Goal: Task Accomplishment & Management: Complete application form

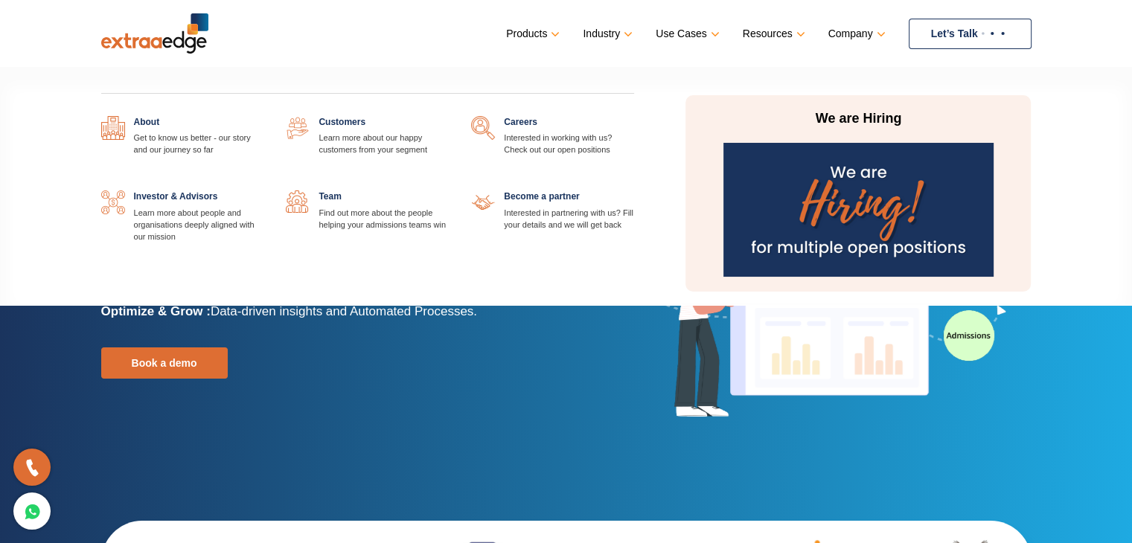
click at [634, 116] on link at bounding box center [634, 116] width 0 height 0
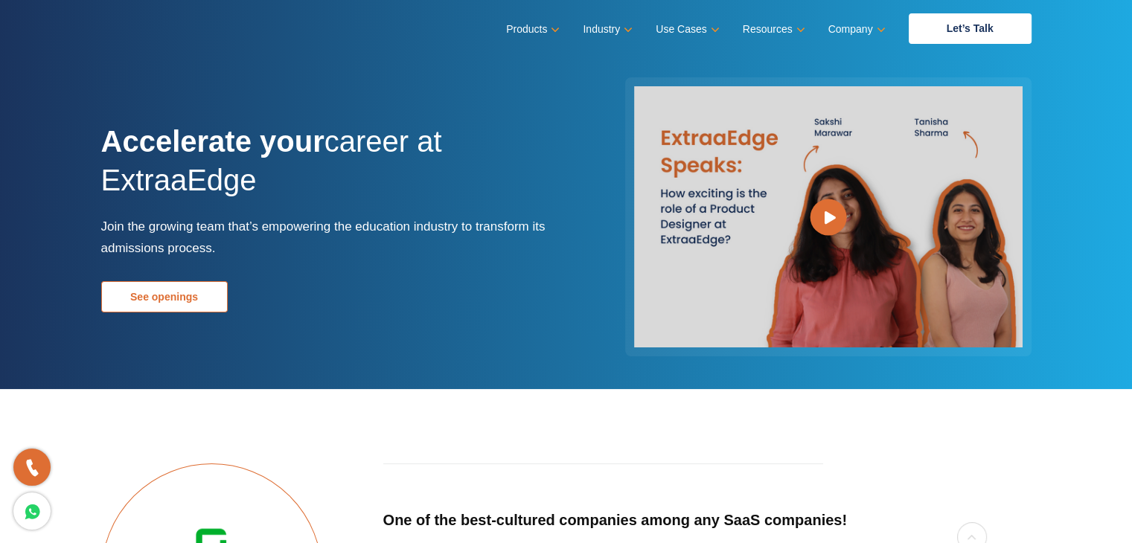
click at [176, 304] on link "See openings" at bounding box center [164, 296] width 127 height 31
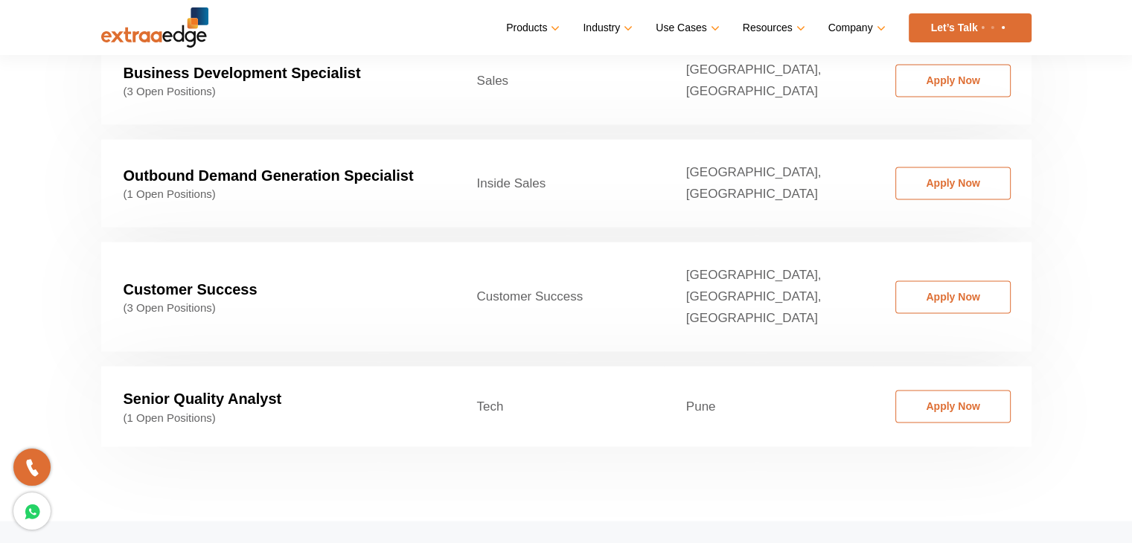
scroll to position [2413, 0]
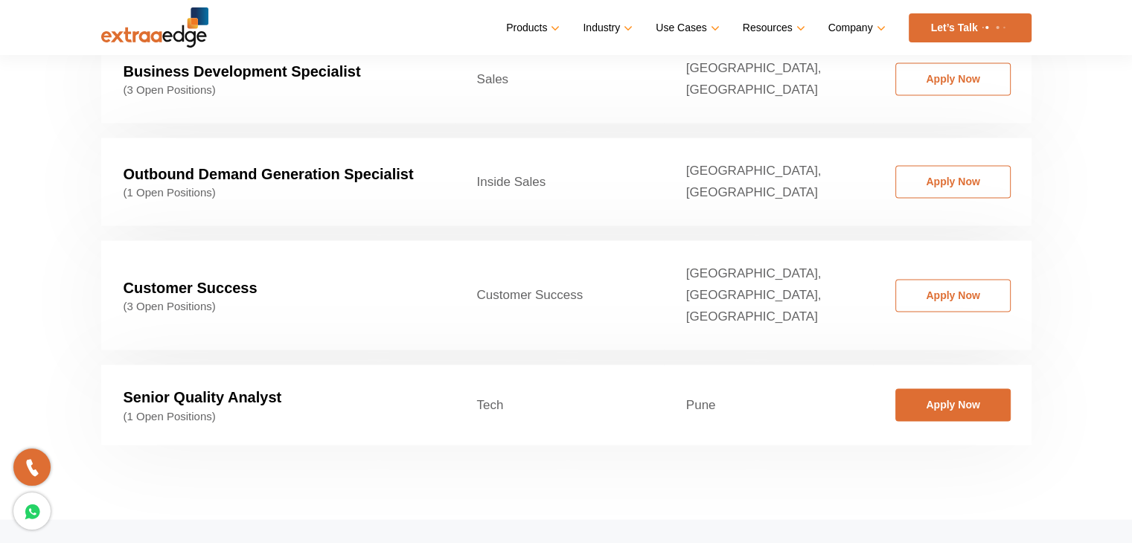
click at [960, 389] on link "Apply Now" at bounding box center [952, 405] width 115 height 33
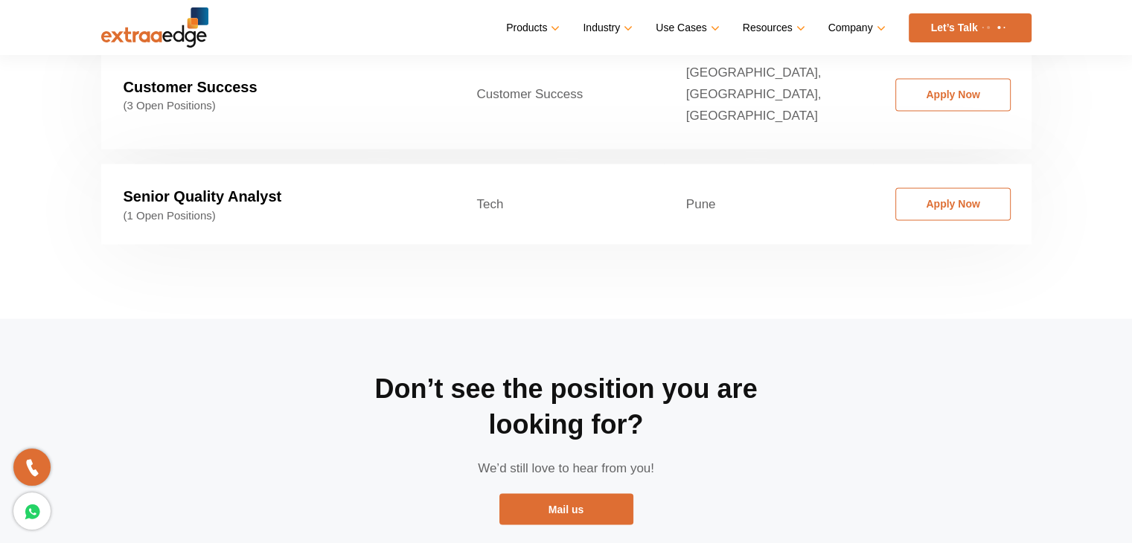
scroll to position [2785, 0]
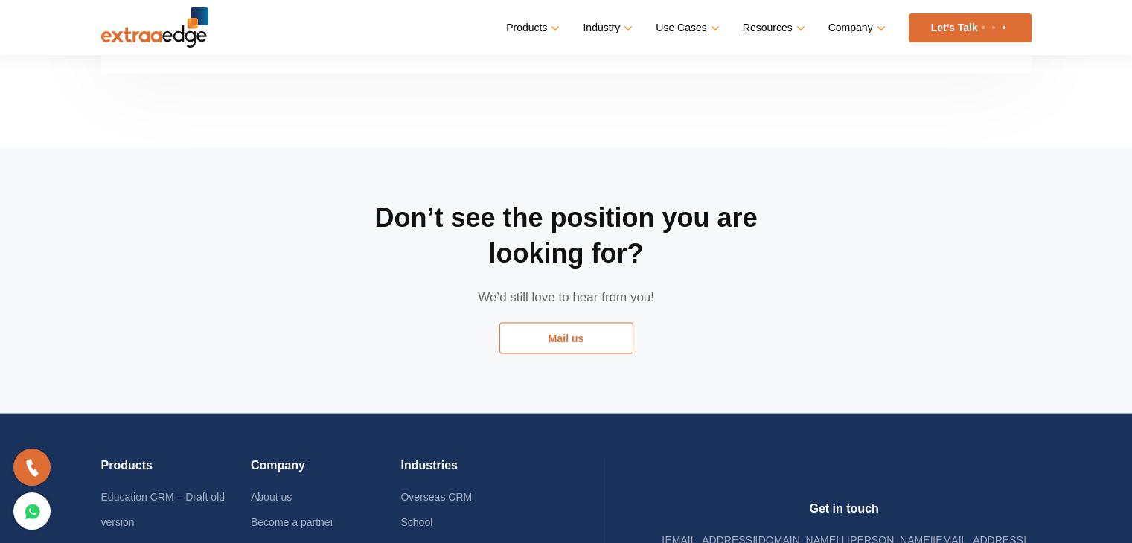
click at [624, 322] on link "Mail us" at bounding box center [566, 337] width 134 height 31
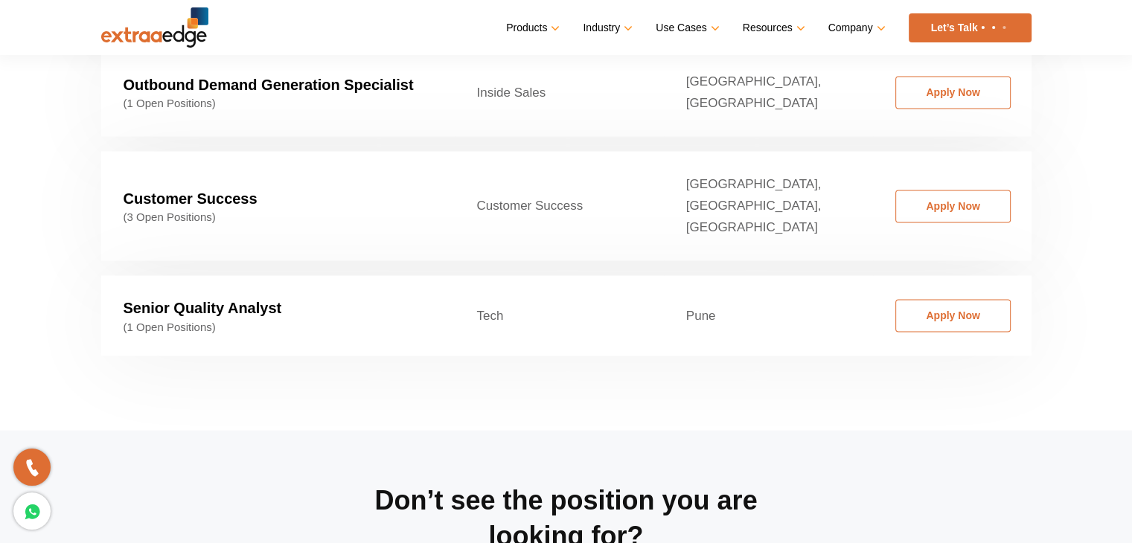
scroll to position [2636, 0]
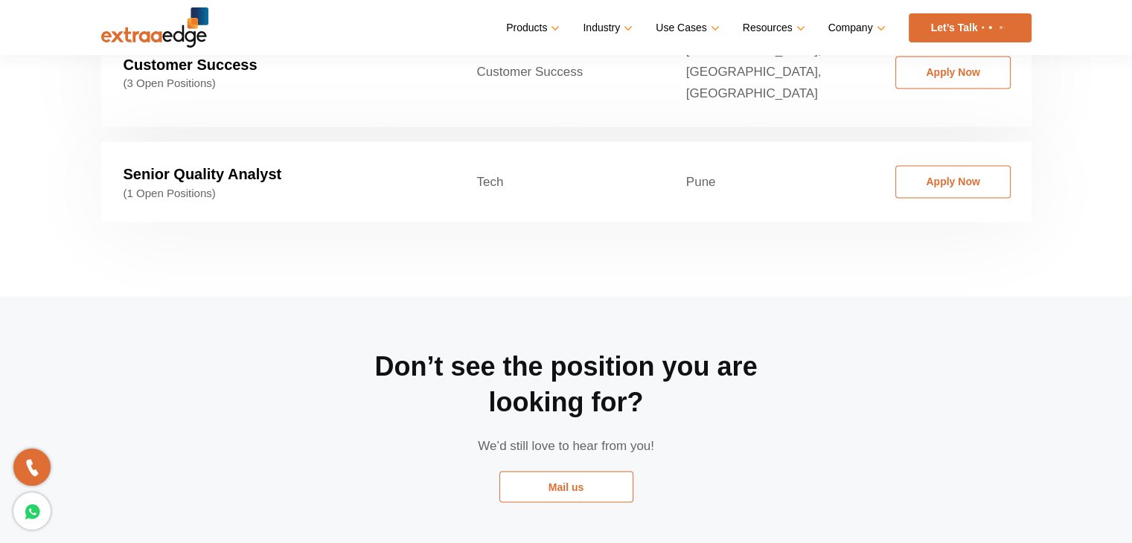
click at [551, 471] on link "Mail us" at bounding box center [566, 486] width 134 height 31
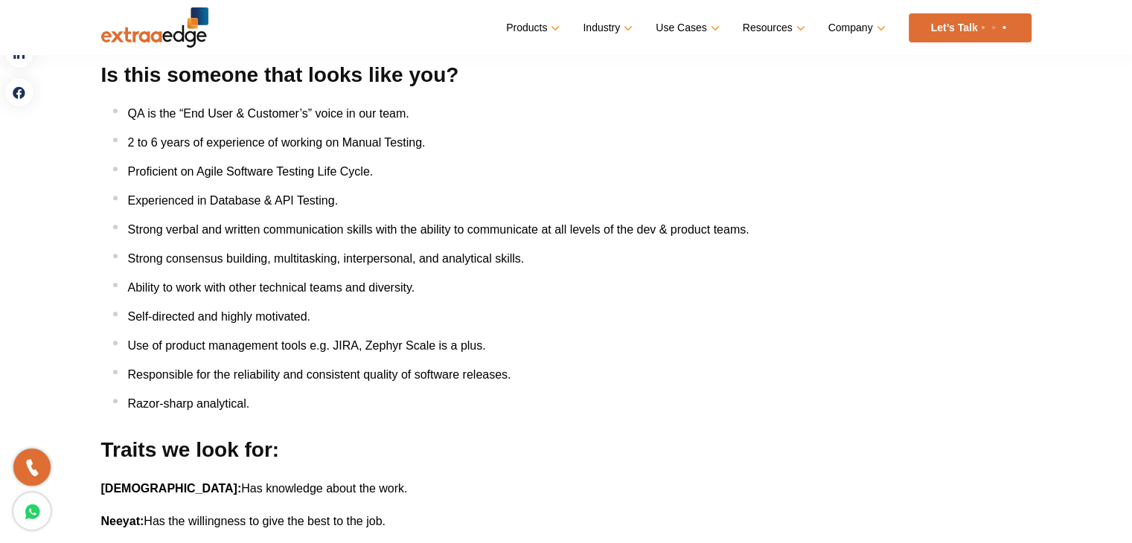
scroll to position [893, 0]
